Goal: Information Seeking & Learning: Check status

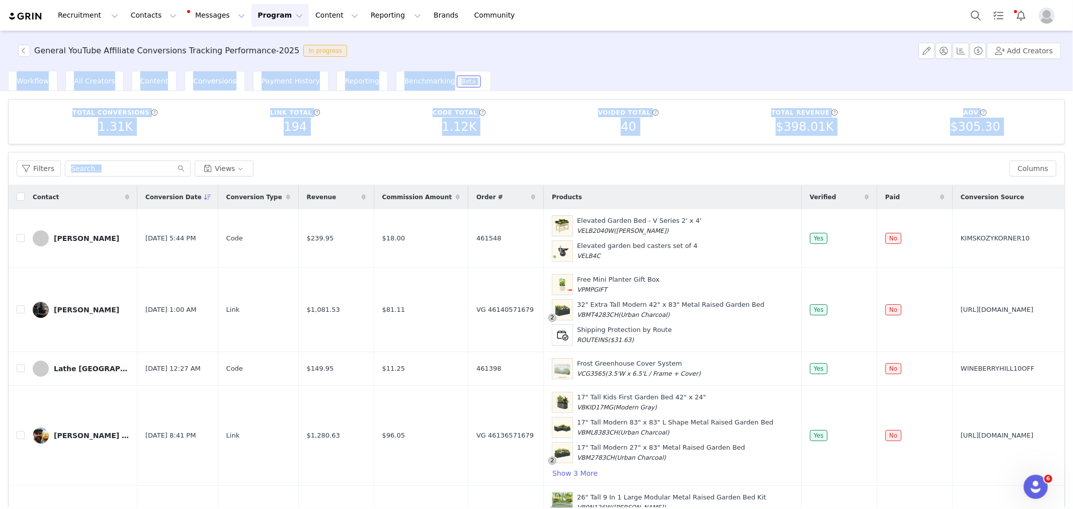
drag, startPoint x: 238, startPoint y: 142, endPoint x: 189, endPoint y: 131, distance: 50.5
click at [207, 141] on div "General YouTube Affiliate Conversions Tracking Performance-2025 In progress Add…" at bounding box center [536, 269] width 1073 height 477
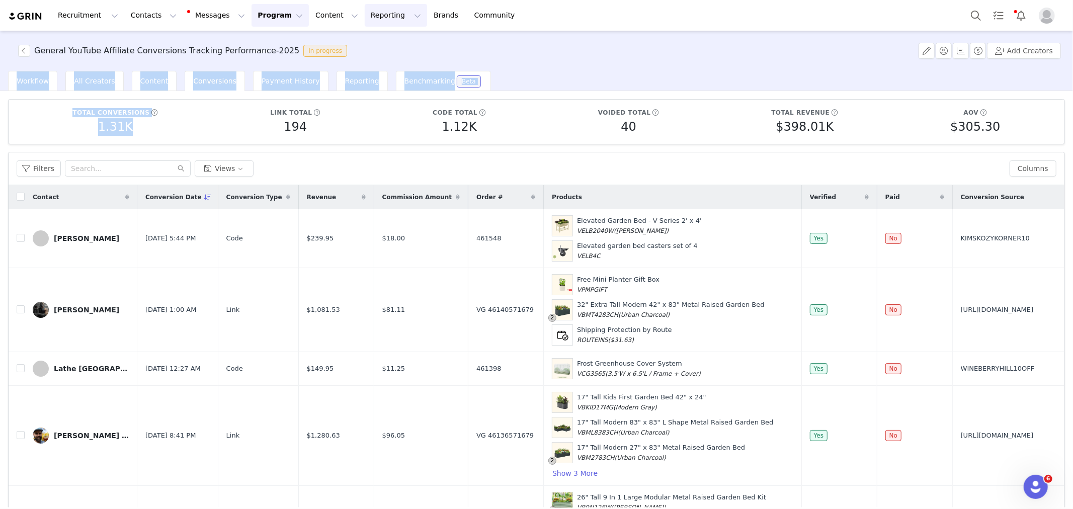
click at [379, 8] on button "Reporting Reporting" at bounding box center [396, 15] width 62 height 23
click at [381, 40] on p "Dashboard" at bounding box center [372, 44] width 38 height 11
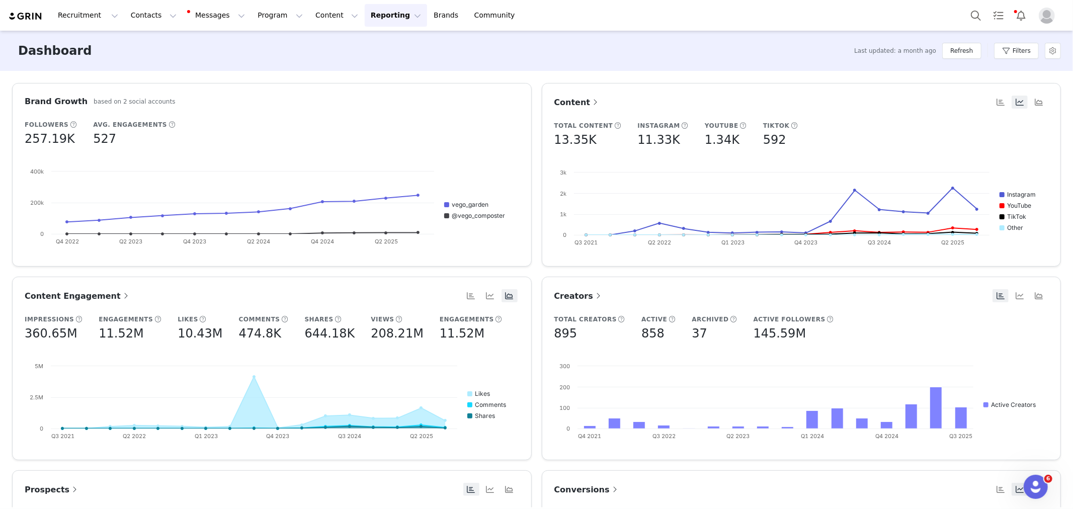
click at [823, 28] on div "Recruitment Recruitment Creator Search Curated Lists Landing Pages Web Extensio…" at bounding box center [536, 15] width 1073 height 31
click at [570, 493] on span "Conversions" at bounding box center [586, 490] width 65 height 10
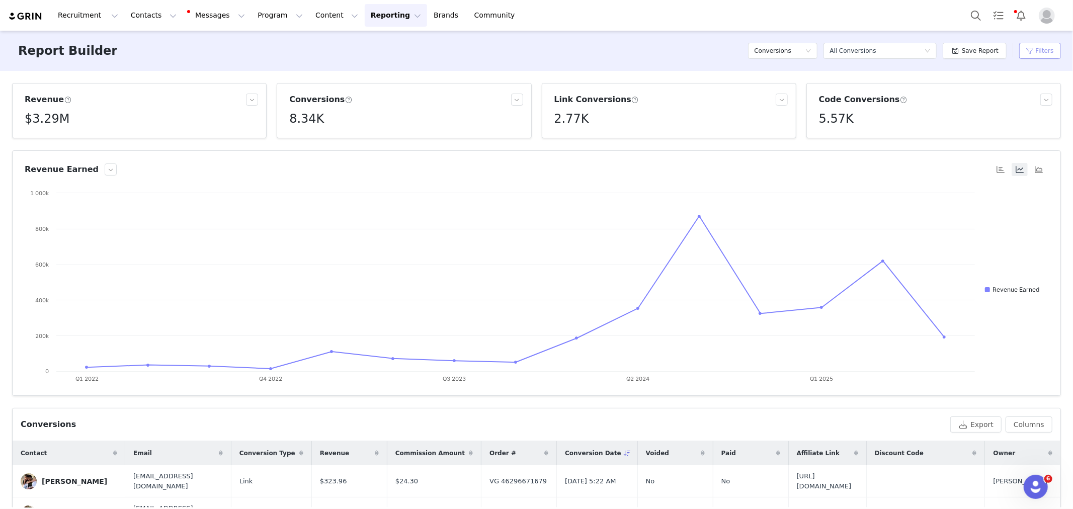
click at [1042, 54] on button "Filters" at bounding box center [1040, 51] width 42 height 16
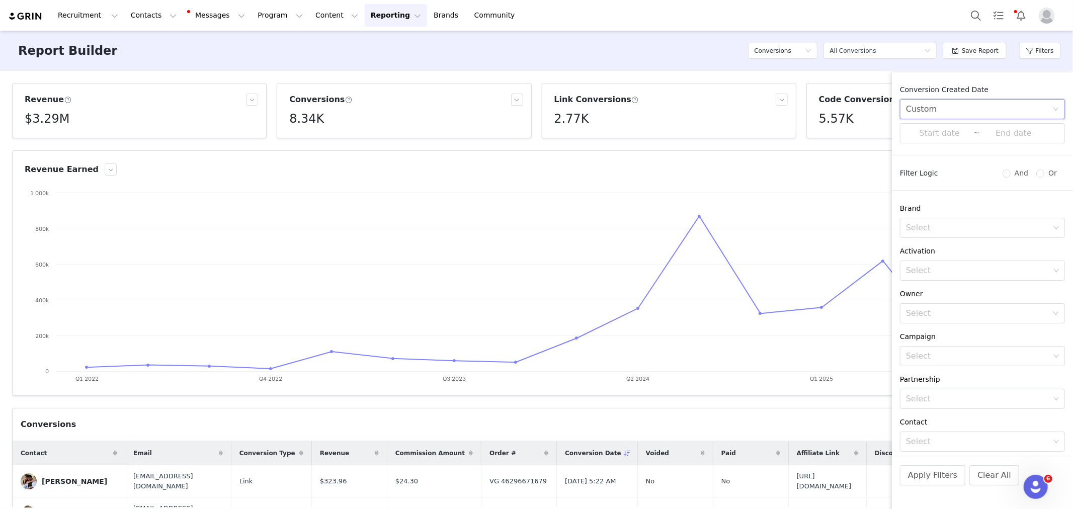
click at [932, 109] on div "Custom" at bounding box center [921, 109] width 31 height 19
click at [992, 110] on div "Custom" at bounding box center [979, 109] width 146 height 19
